Goal: Participate in discussion: Engage in conversation with other users on a specific topic

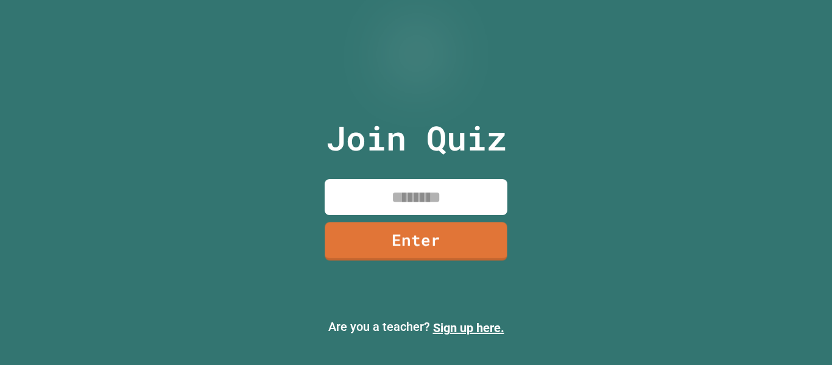
click at [382, 205] on input at bounding box center [416, 197] width 183 height 36
type input "********"
click at [450, 246] on link "Enter" at bounding box center [416, 241] width 183 height 38
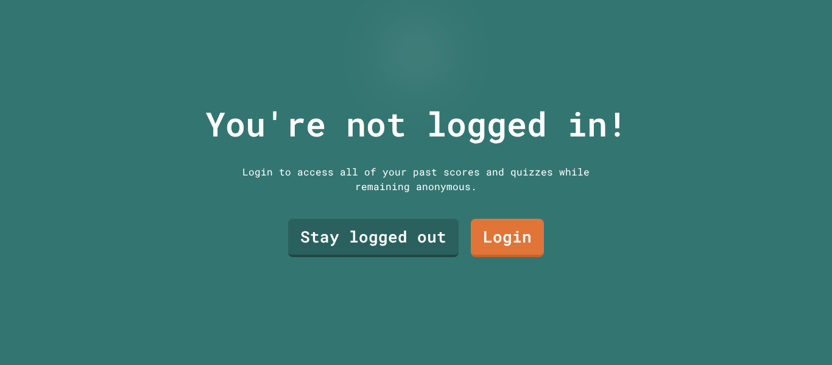
click at [513, 239] on link "Login" at bounding box center [507, 238] width 73 height 38
click at [395, 234] on link "Stay logged out" at bounding box center [373, 238] width 171 height 38
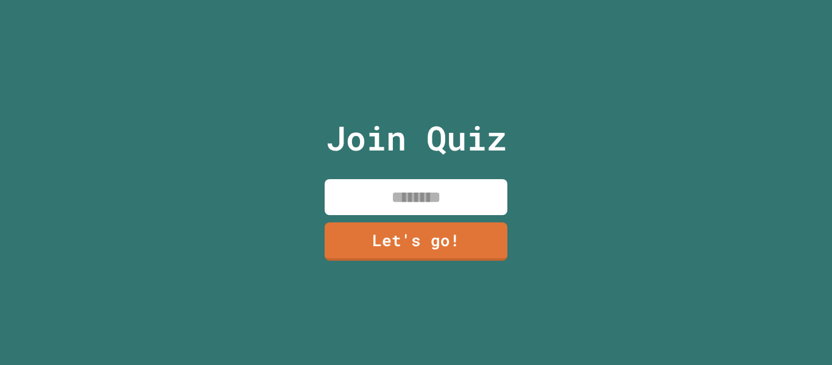
click at [470, 197] on input at bounding box center [416, 197] width 183 height 36
type input "*********"
click at [433, 236] on link "Let's go!" at bounding box center [416, 241] width 183 height 38
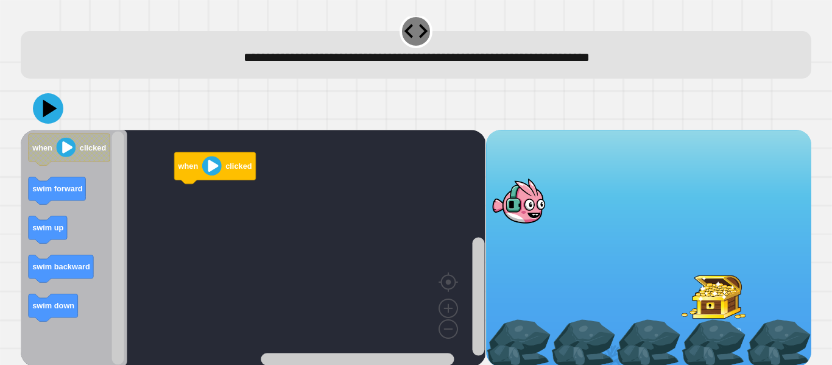
scroll to position [15, 0]
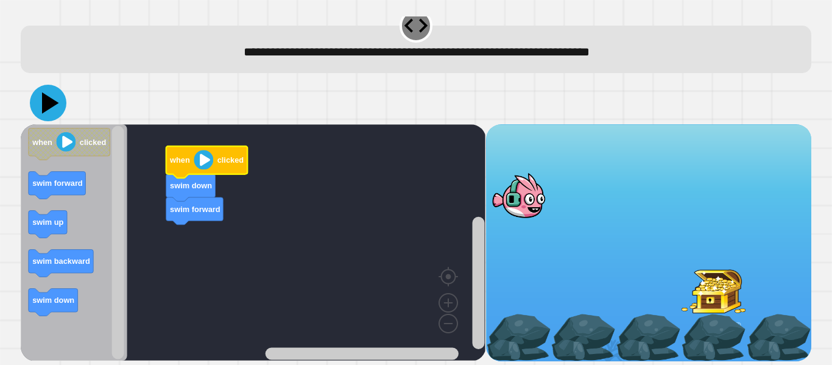
click at [35, 96] on icon at bounding box center [48, 103] width 37 height 37
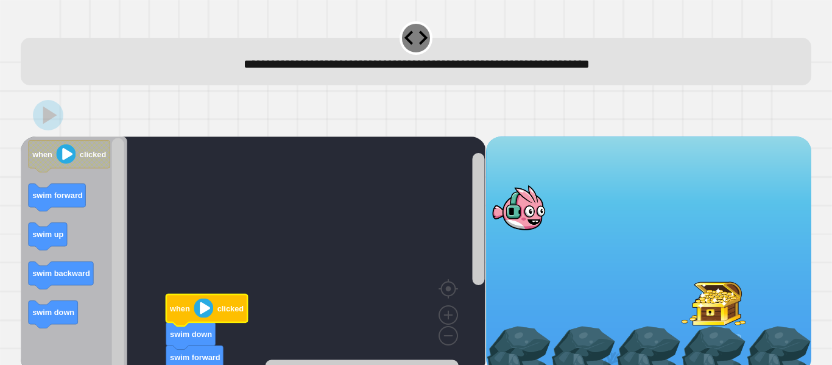
scroll to position [0, 0]
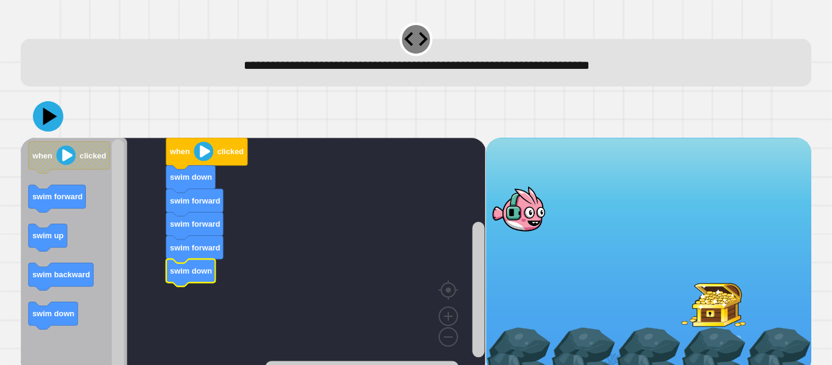
click at [29, 121] on div at bounding box center [416, 116] width 791 height 43
click at [38, 122] on icon at bounding box center [48, 116] width 31 height 31
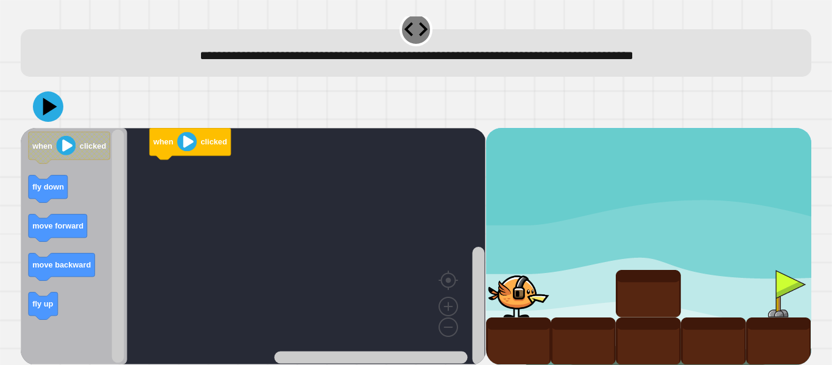
scroll to position [9, 0]
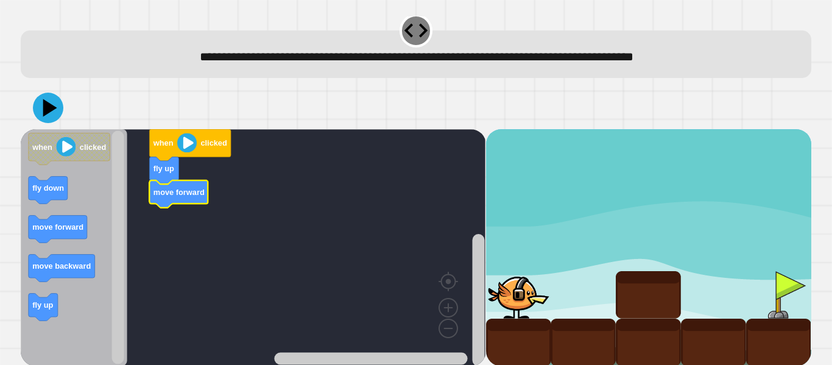
click at [190, 215] on div "when clicked fly up move forward when clicked fly down move forward move backwa…" at bounding box center [253, 247] width 465 height 236
click at [84, 225] on icon "when clicked fly down move forward move backward fly up" at bounding box center [74, 247] width 107 height 236
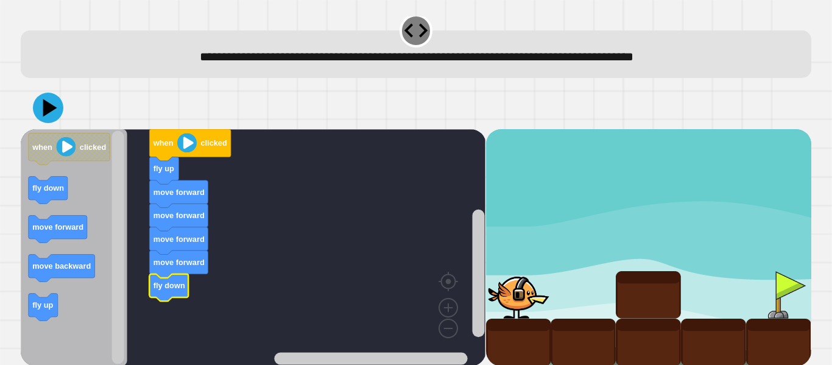
drag, startPoint x: 35, startPoint y: 123, endPoint x: 41, endPoint y: 119, distance: 7.4
click at [34, 124] on div at bounding box center [416, 108] width 791 height 43
click at [44, 118] on icon at bounding box center [48, 108] width 32 height 32
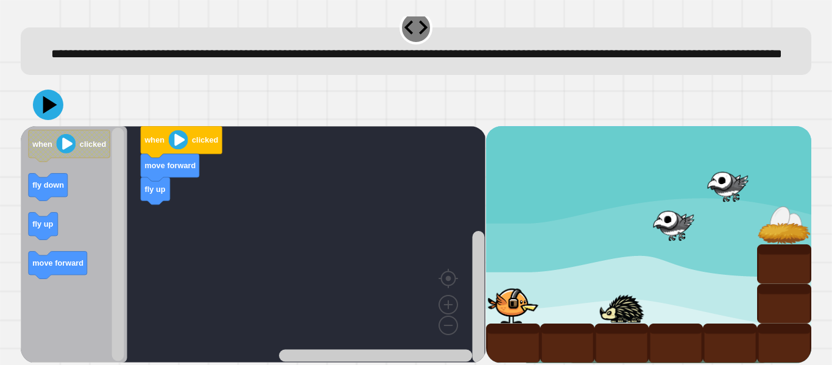
scroll to position [34, 0]
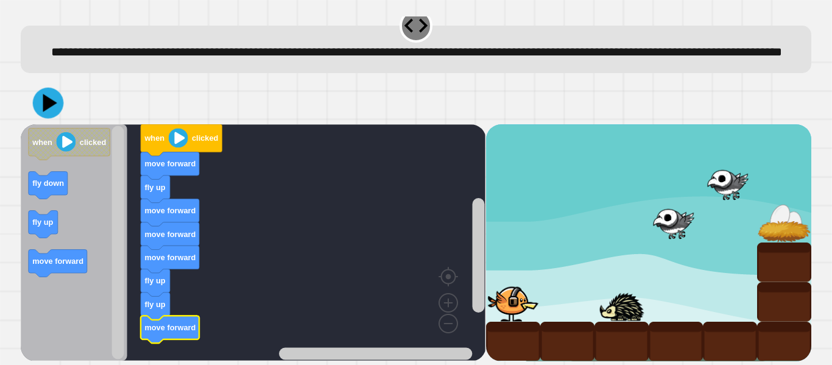
click at [51, 116] on button at bounding box center [48, 103] width 31 height 31
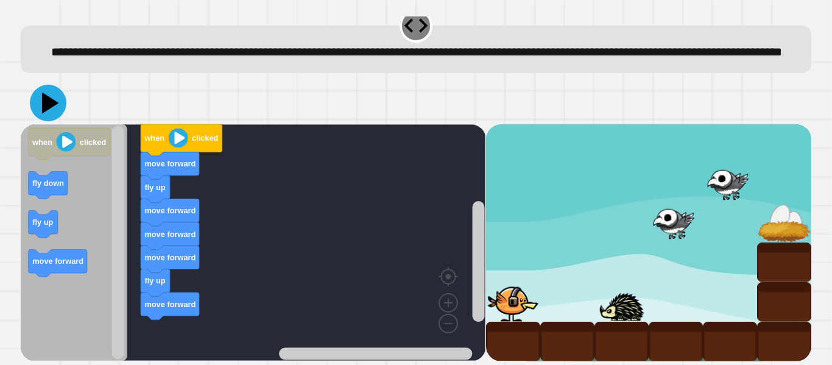
click at [57, 110] on icon at bounding box center [48, 103] width 37 height 37
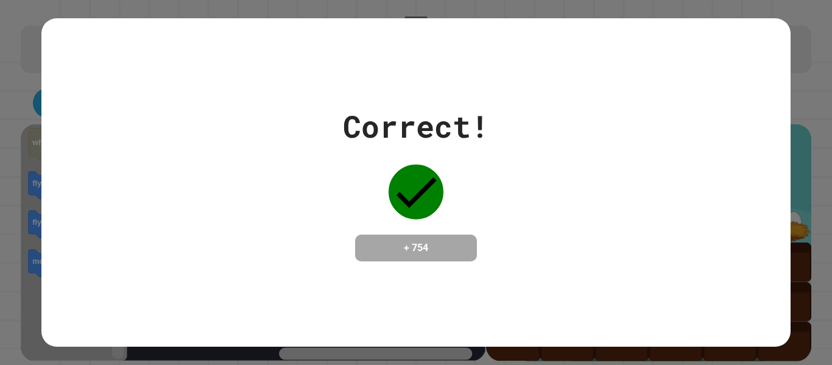
click at [431, 152] on div "Correct! + 754" at bounding box center [416, 183] width 146 height 158
click at [391, 305] on div "Correct! + 754" at bounding box center [415, 182] width 749 height 328
click at [450, 251] on h4 "+ 754" at bounding box center [416, 248] width 98 height 15
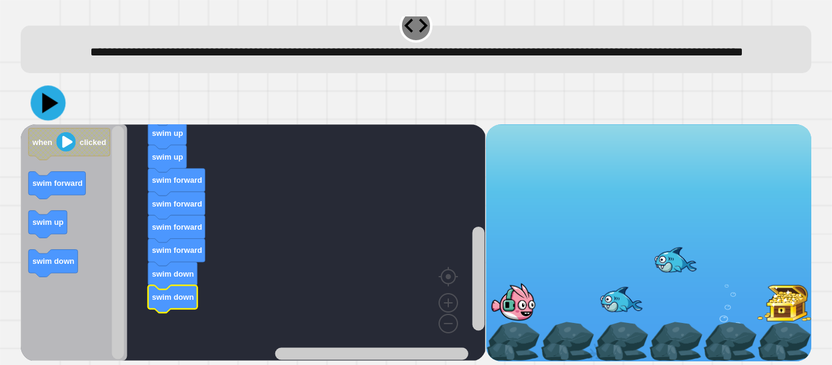
click at [60, 113] on icon at bounding box center [47, 102] width 35 height 35
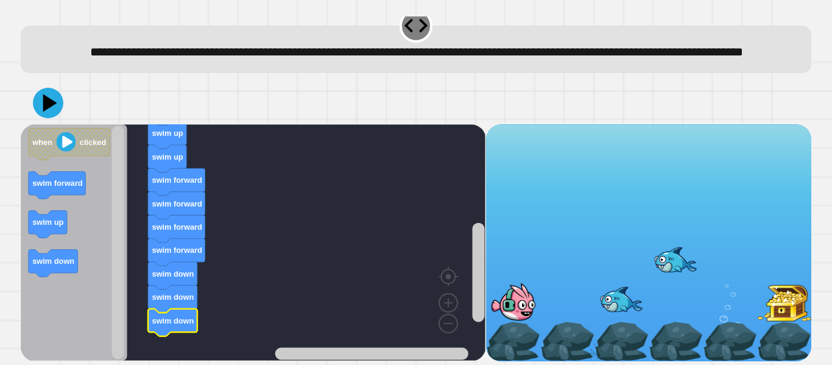
click at [34, 101] on icon at bounding box center [48, 103] width 30 height 30
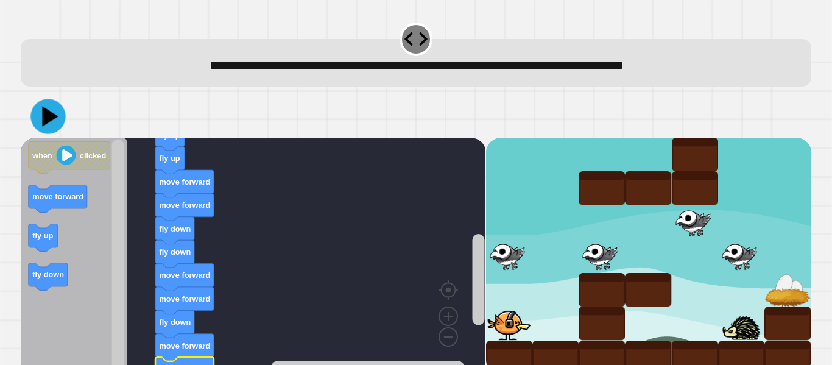
drag, startPoint x: 61, startPoint y: 115, endPoint x: 43, endPoint y: 121, distance: 18.7
click at [51, 122] on button at bounding box center [47, 116] width 35 height 35
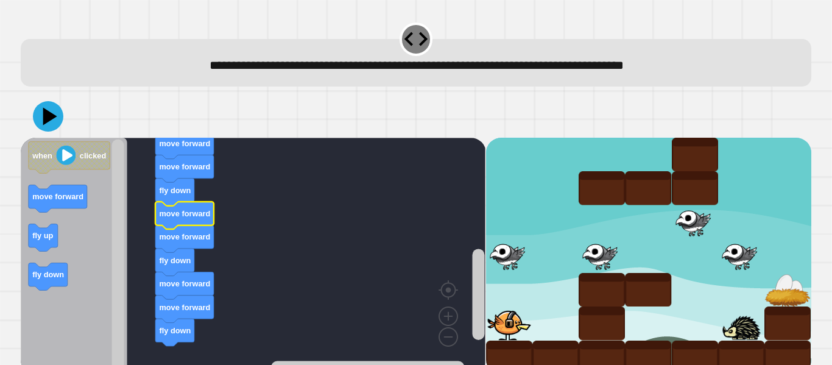
click at [49, 129] on icon at bounding box center [48, 116] width 30 height 30
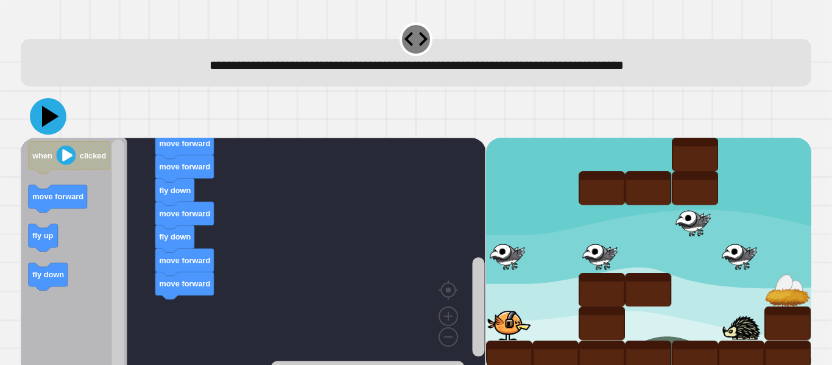
click at [46, 129] on icon at bounding box center [48, 116] width 37 height 37
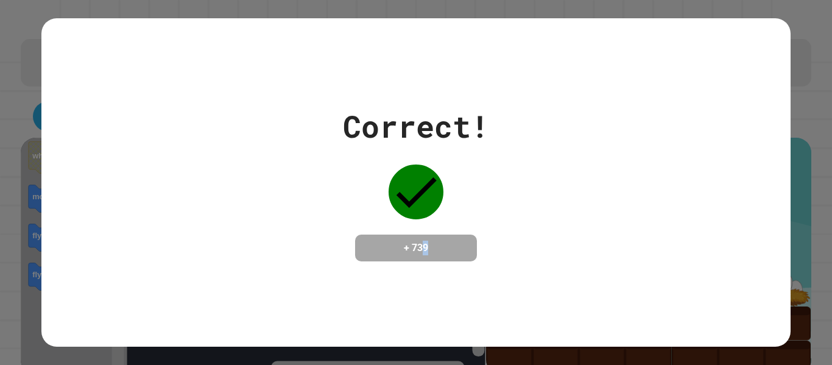
drag, startPoint x: 444, startPoint y: 287, endPoint x: 452, endPoint y: 270, distance: 18.6
click at [449, 287] on div "Correct! + 739" at bounding box center [415, 182] width 749 height 328
drag, startPoint x: 325, startPoint y: 165, endPoint x: 342, endPoint y: 161, distance: 17.5
click at [332, 162] on div "Correct! + 739" at bounding box center [415, 183] width 749 height 158
